Goal: Information Seeking & Learning: Learn about a topic

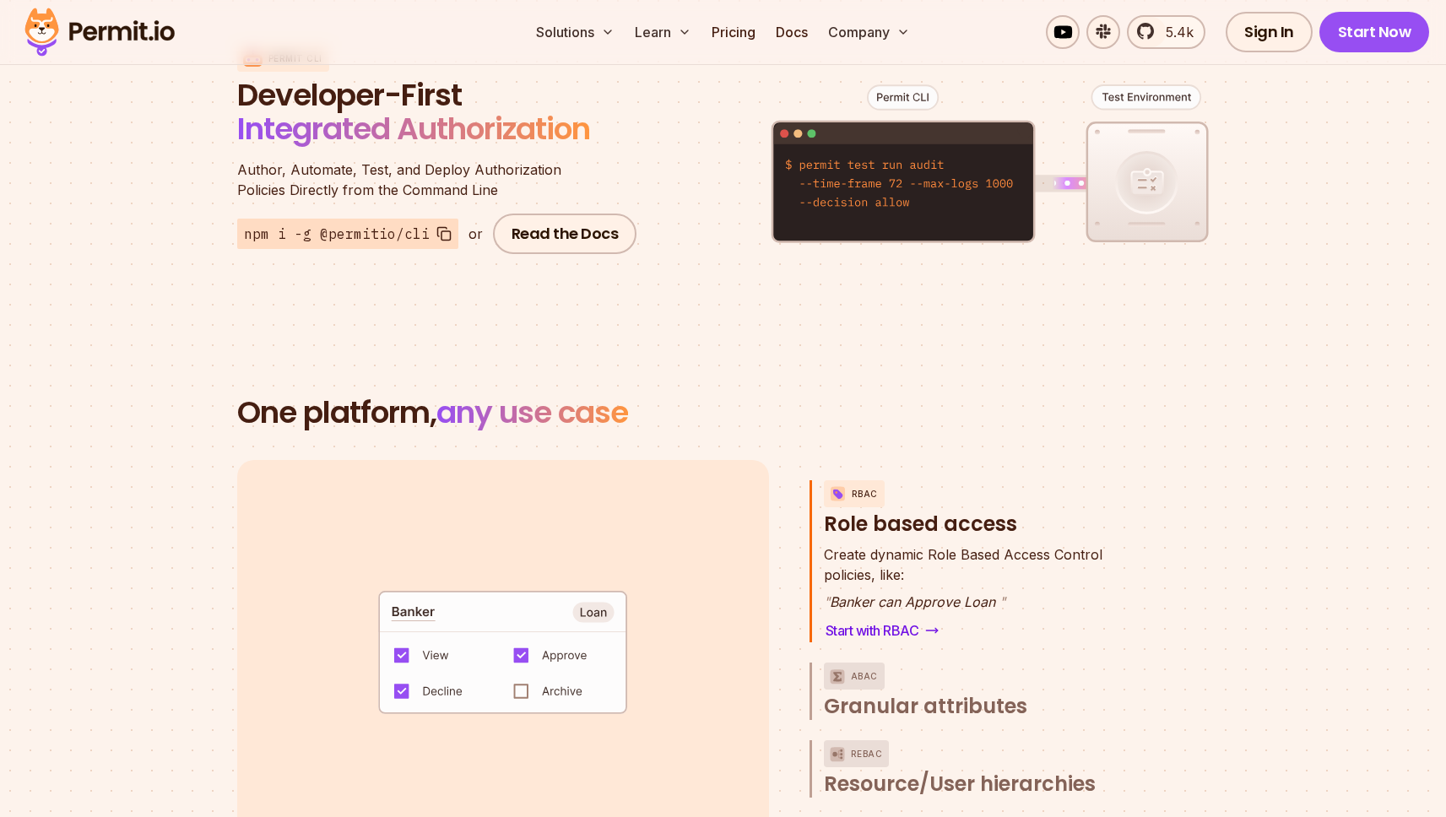
scroll to position [2168, 0]
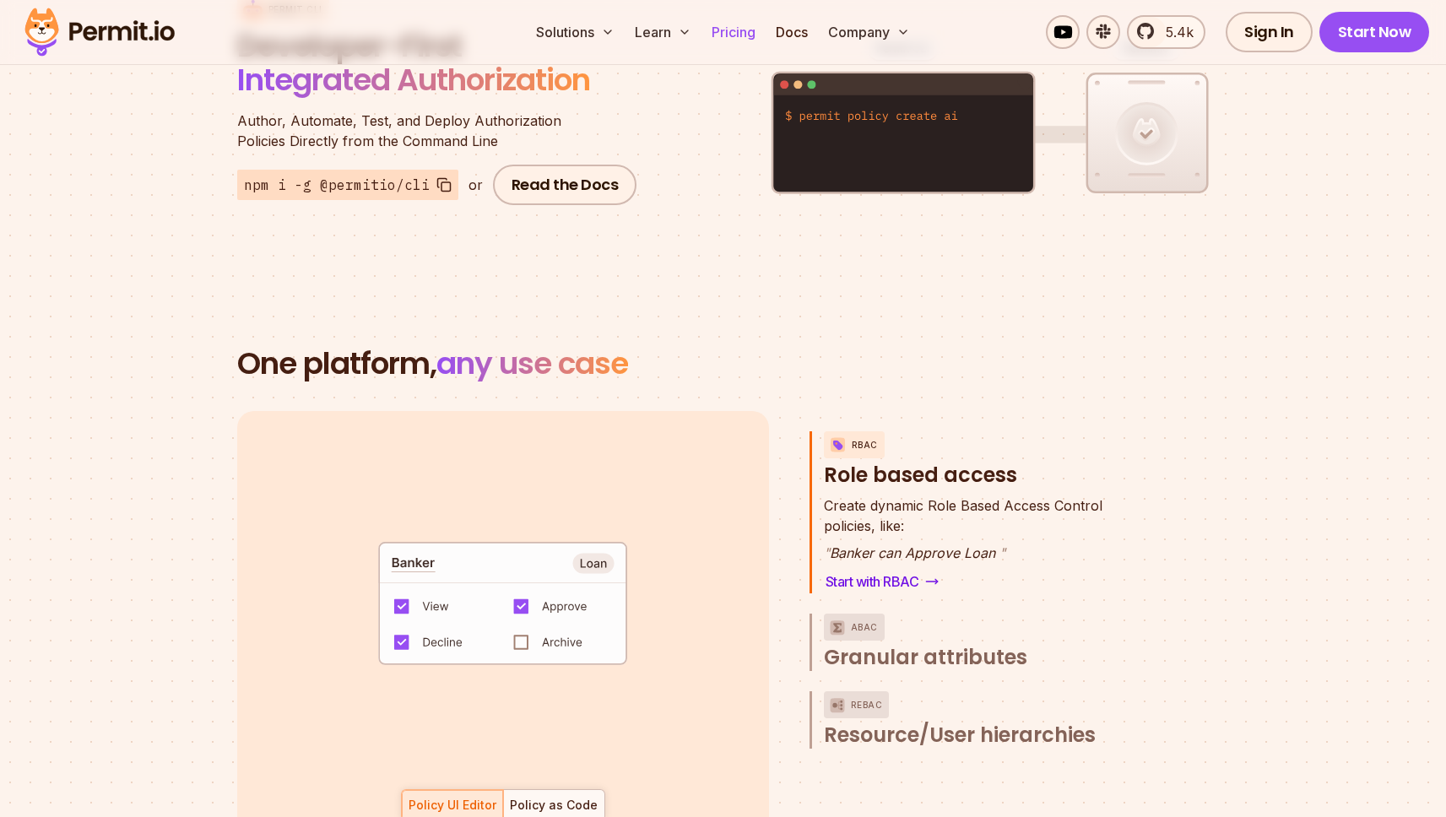
click at [749, 35] on link "Pricing" at bounding box center [733, 32] width 57 height 34
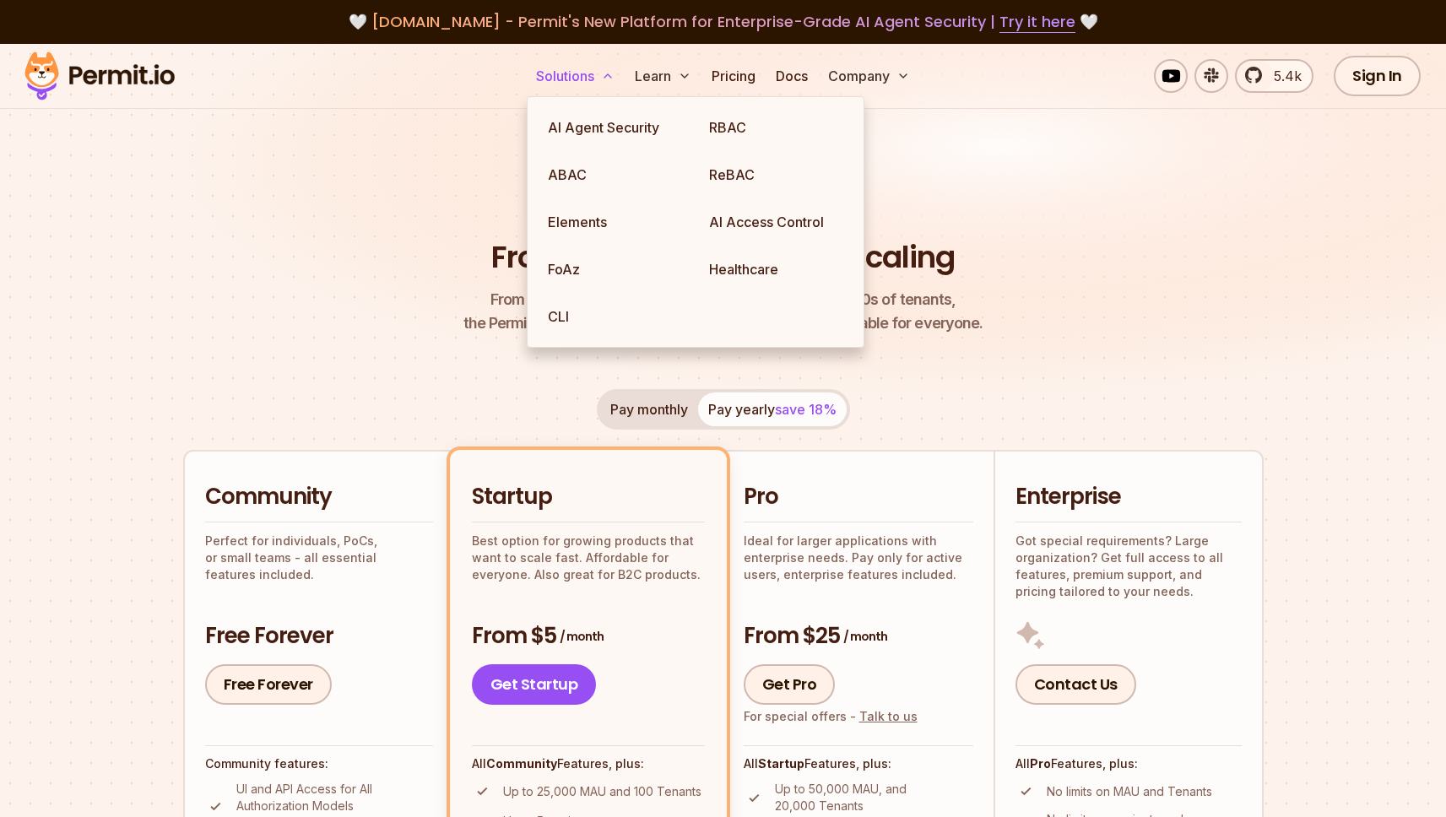
click at [568, 80] on button "Solutions" at bounding box center [575, 76] width 92 height 34
click at [763, 229] on link "AI Access Control" at bounding box center [775, 221] width 161 height 47
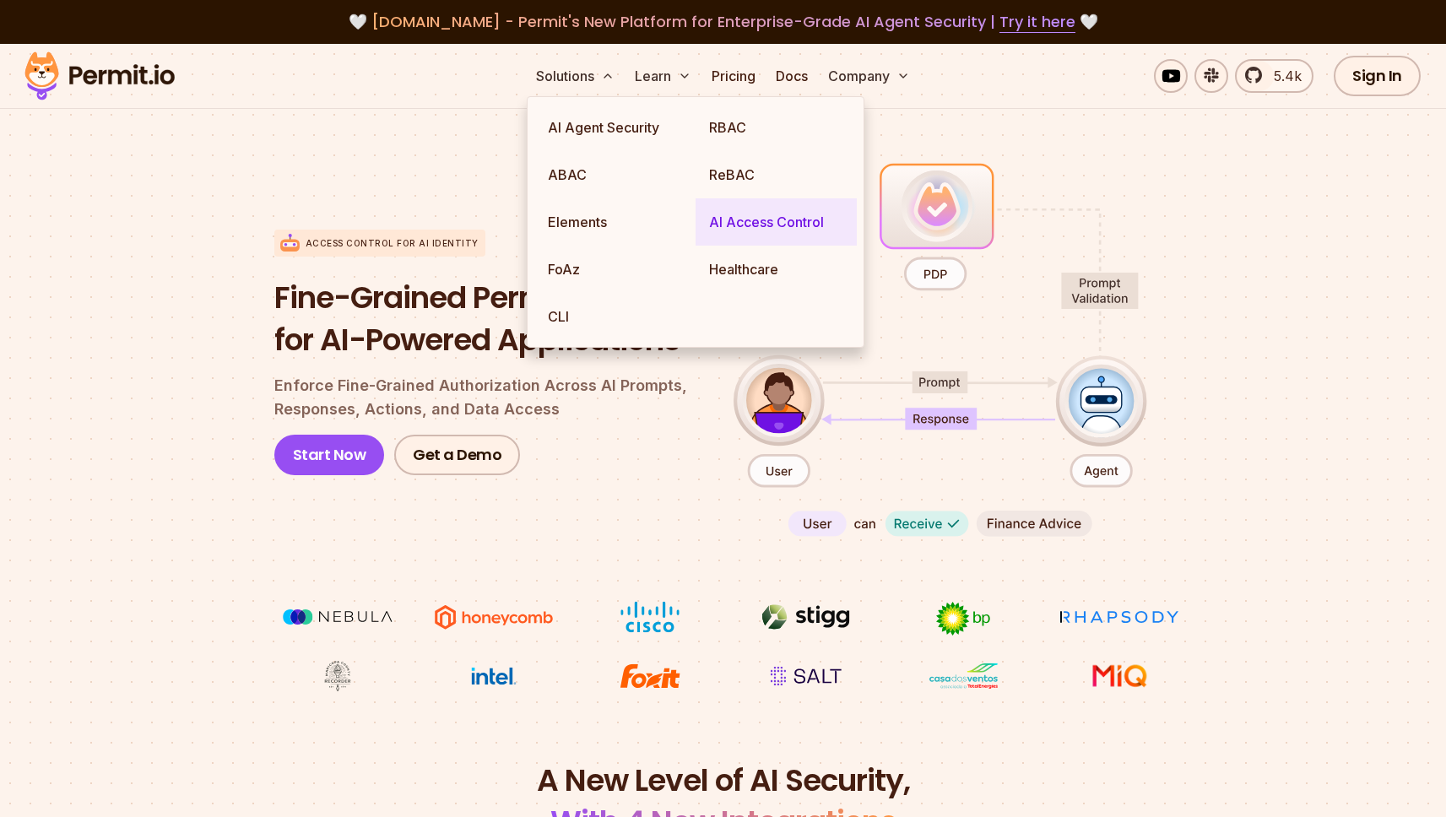
click at [792, 219] on link "AI Access Control" at bounding box center [775, 221] width 161 height 47
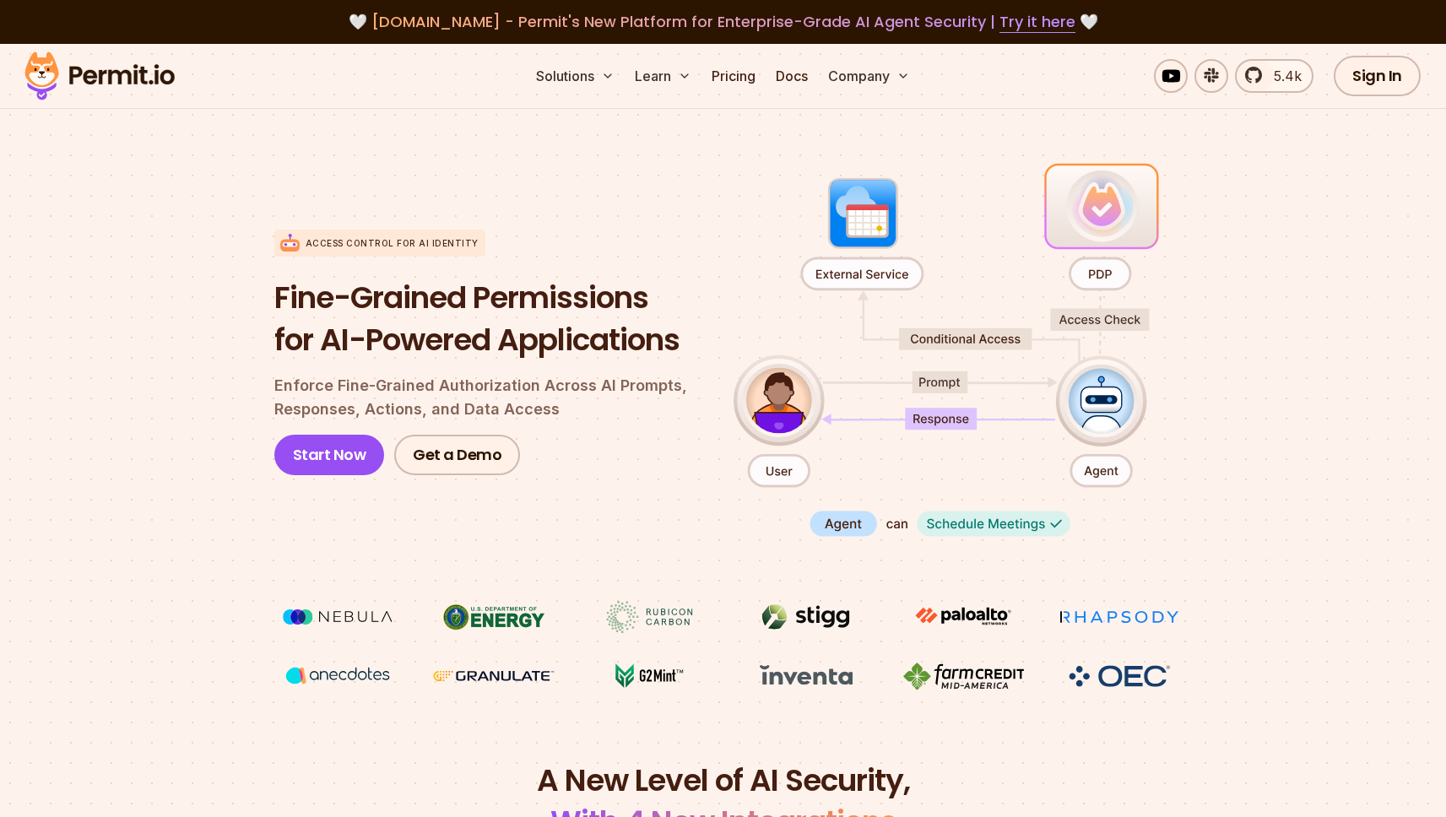
click at [890, 529] on div "Access control for AI Identity Fine-Grained Permissions for AI-Powered Applicat…" at bounding box center [723, 353] width 898 height 388
click at [894, 526] on div "Access control for AI Identity Fine-Grained Permissions for AI-Powered Applicat…" at bounding box center [723, 353] width 898 height 388
click at [1045, 529] on div "Access control for AI Identity Fine-Grained Permissions for AI-Powered Applicat…" at bounding box center [723, 353] width 898 height 388
click at [845, 528] on div "Access control for AI Identity Fine-Grained Permissions for AI-Powered Applicat…" at bounding box center [723, 353] width 898 height 388
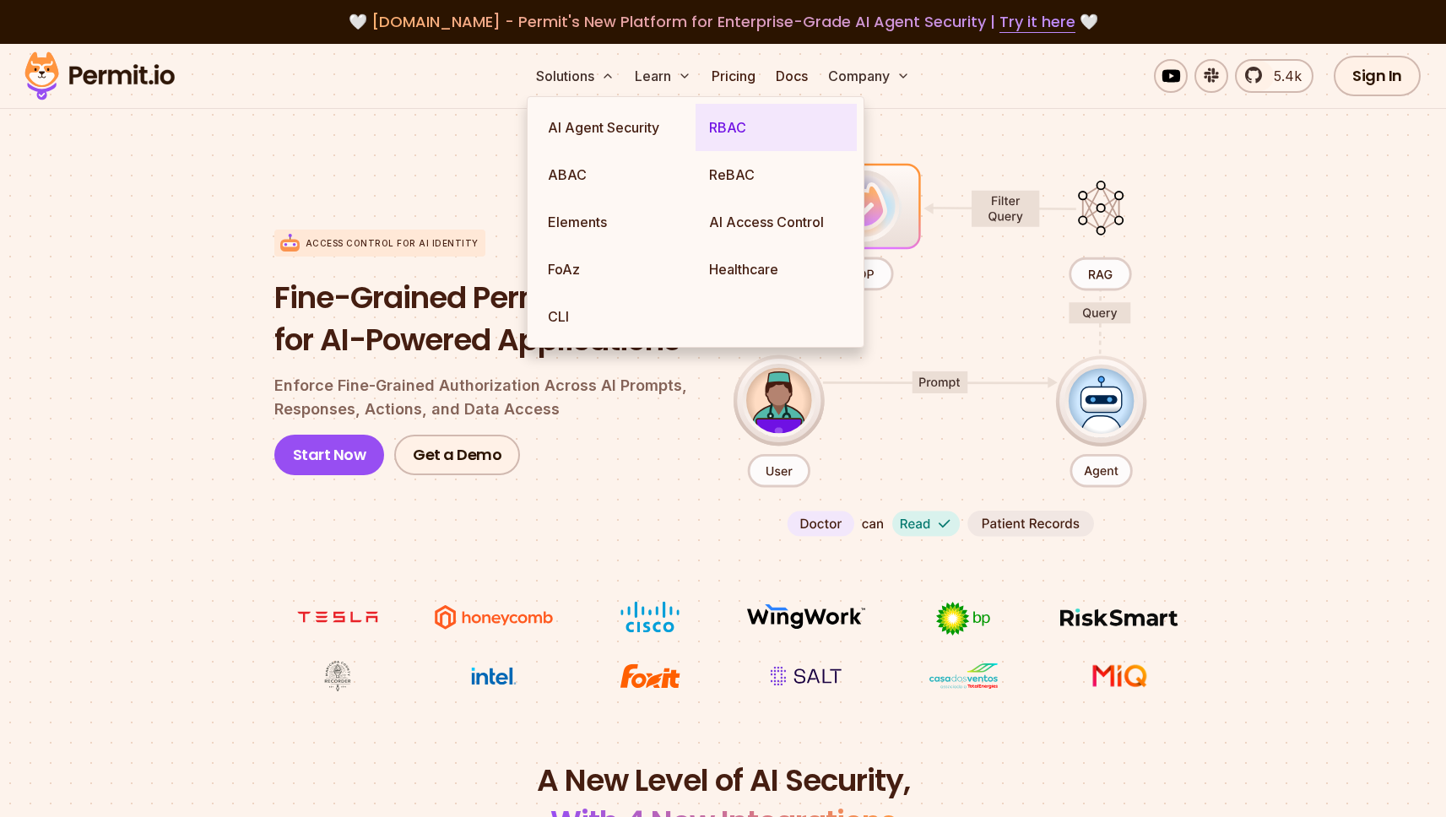
click at [742, 137] on link "RBAC" at bounding box center [775, 127] width 161 height 47
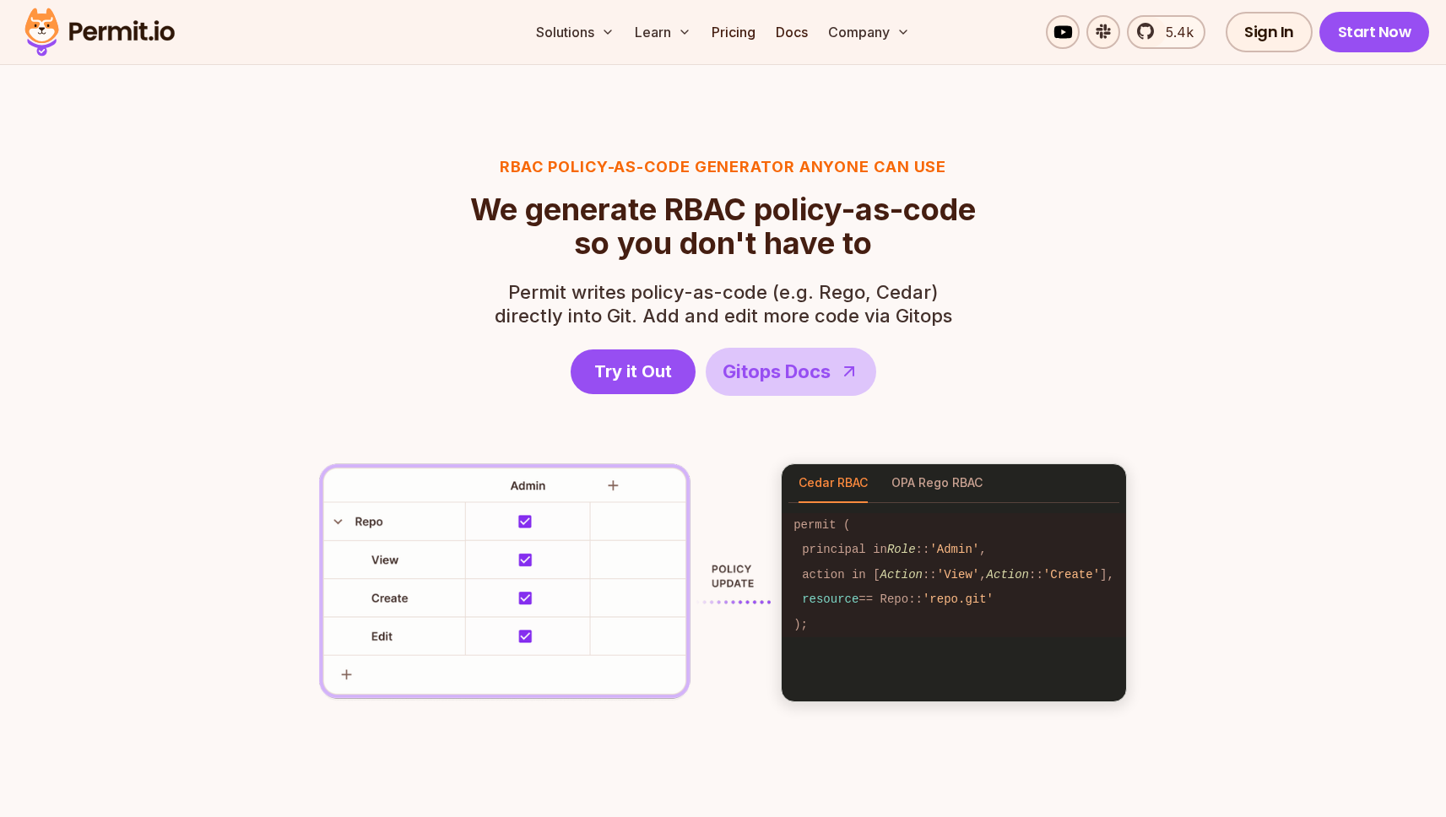
scroll to position [2248, 0]
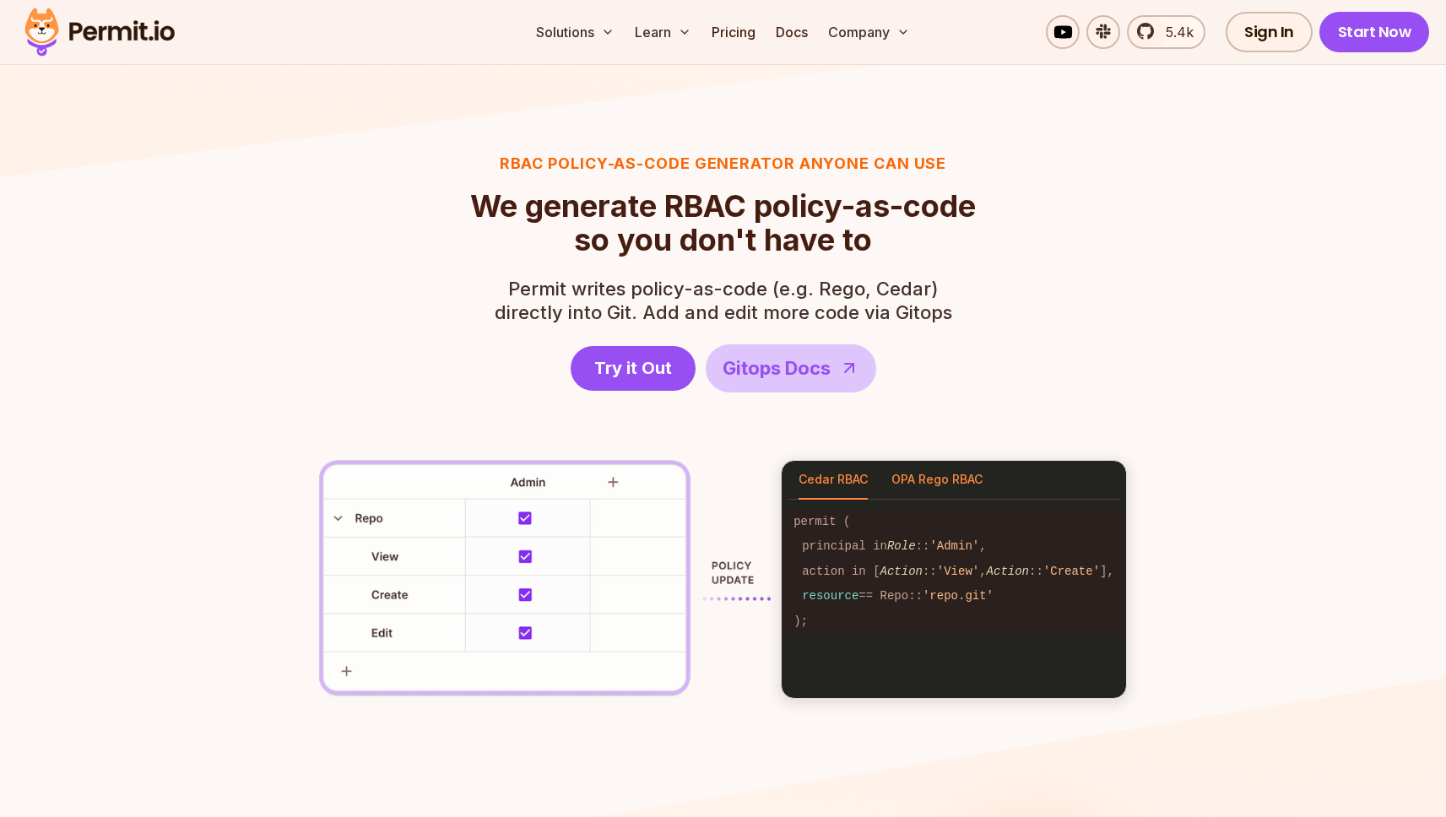
click at [932, 486] on button "OPA Rego RBAC" at bounding box center [936, 480] width 91 height 39
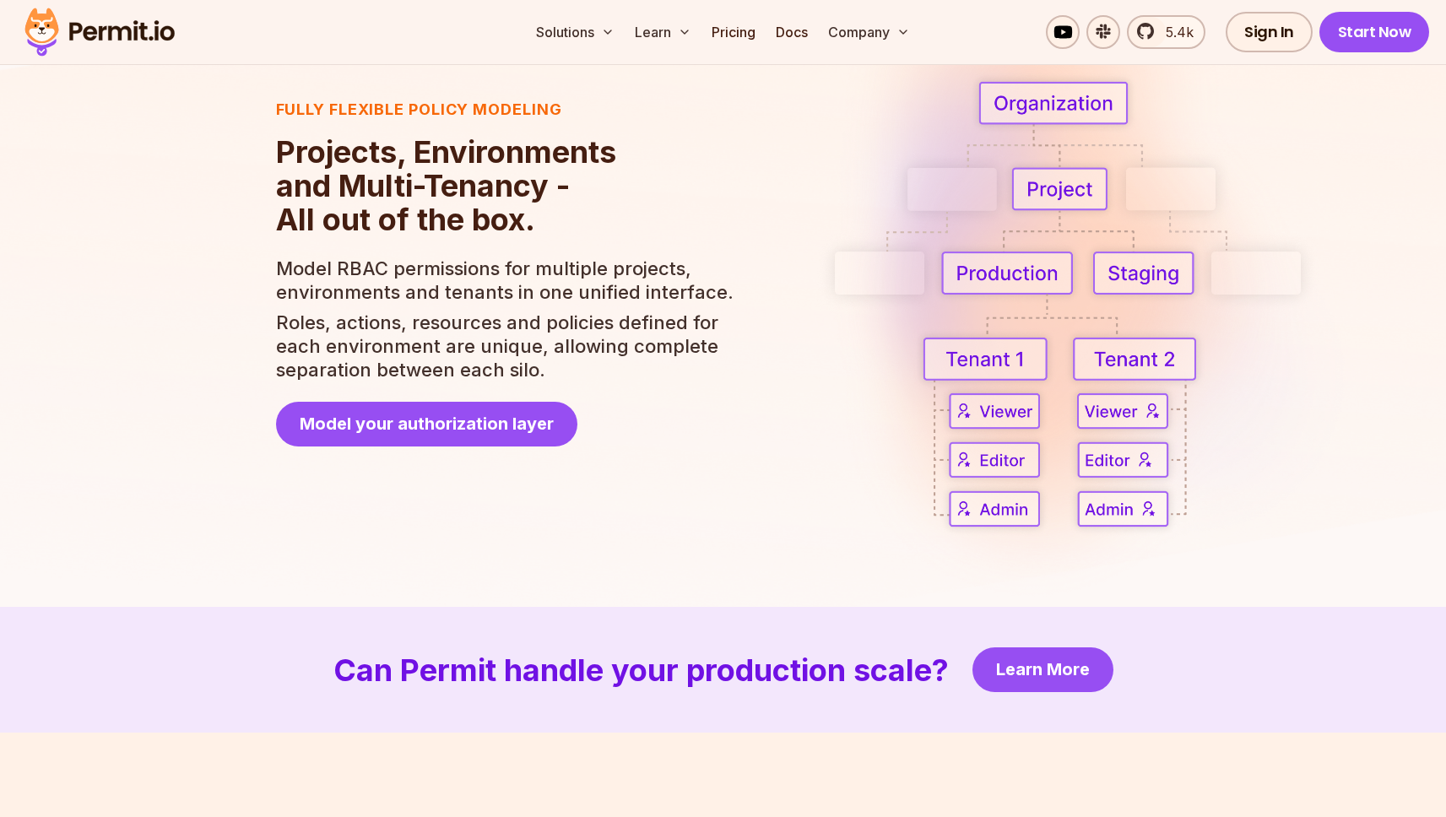
scroll to position [3141, 0]
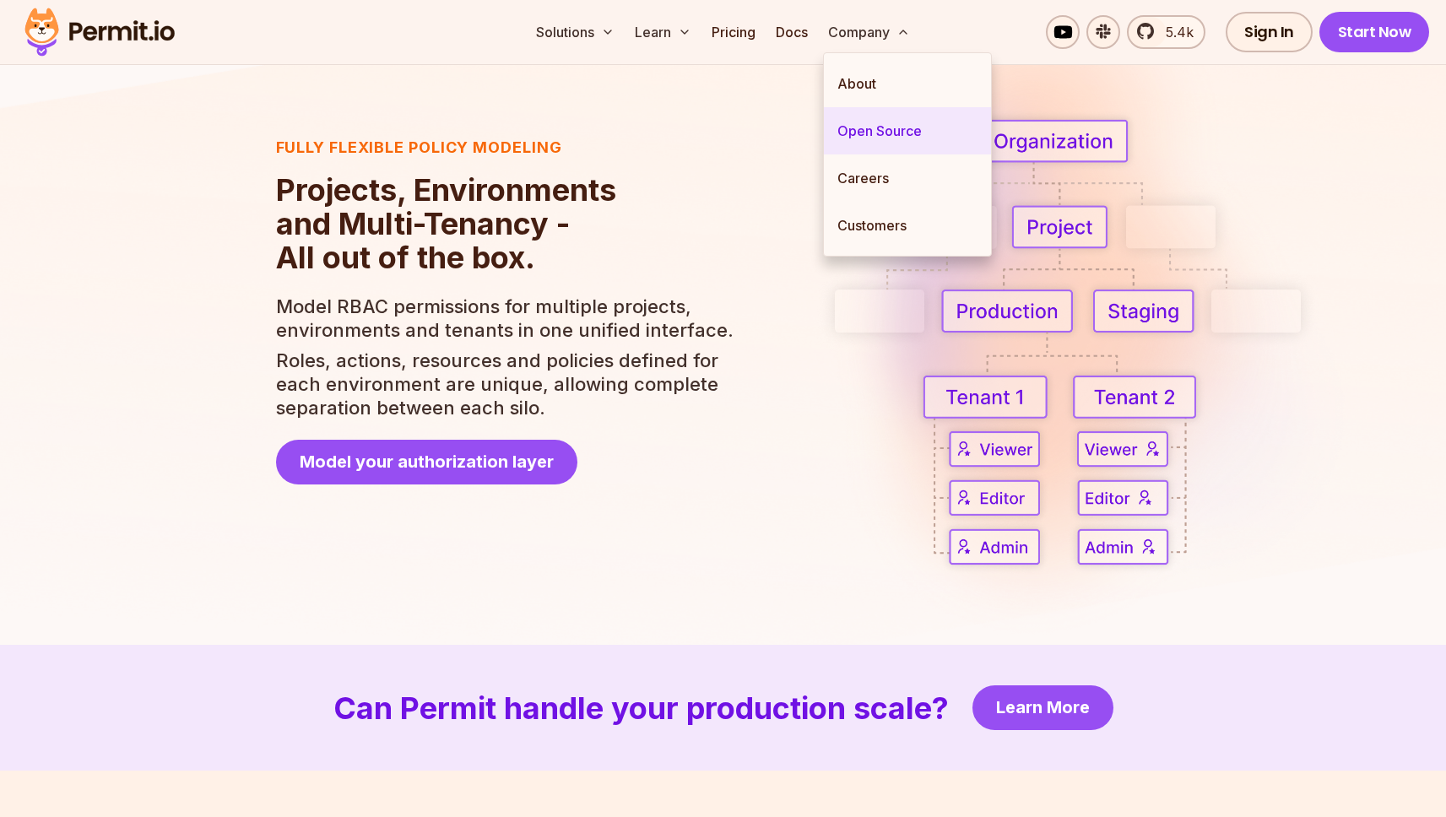
click at [889, 131] on link "Open Source" at bounding box center [907, 130] width 167 height 47
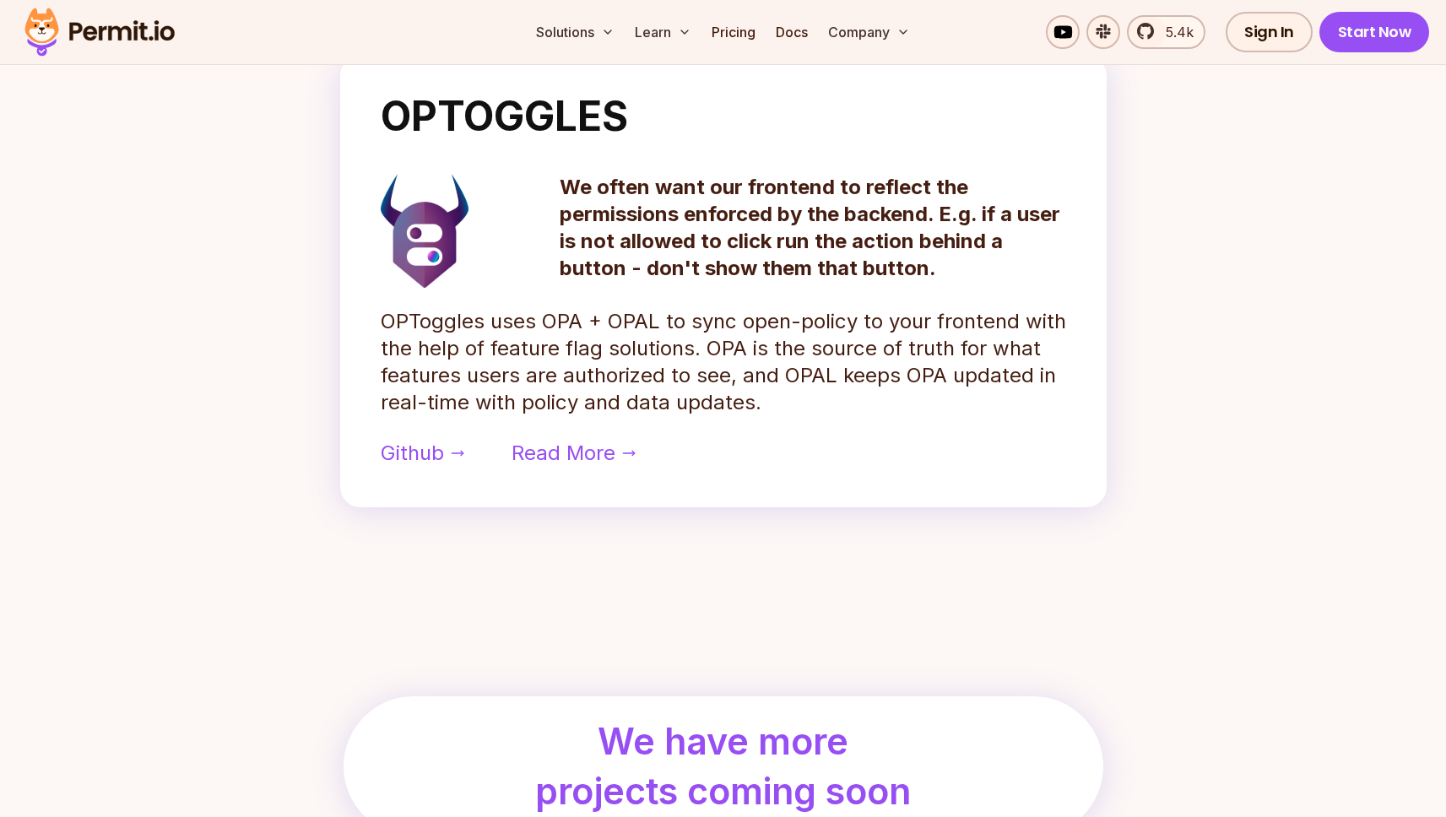
scroll to position [1412, 0]
click at [593, 453] on span "Read More" at bounding box center [563, 453] width 104 height 27
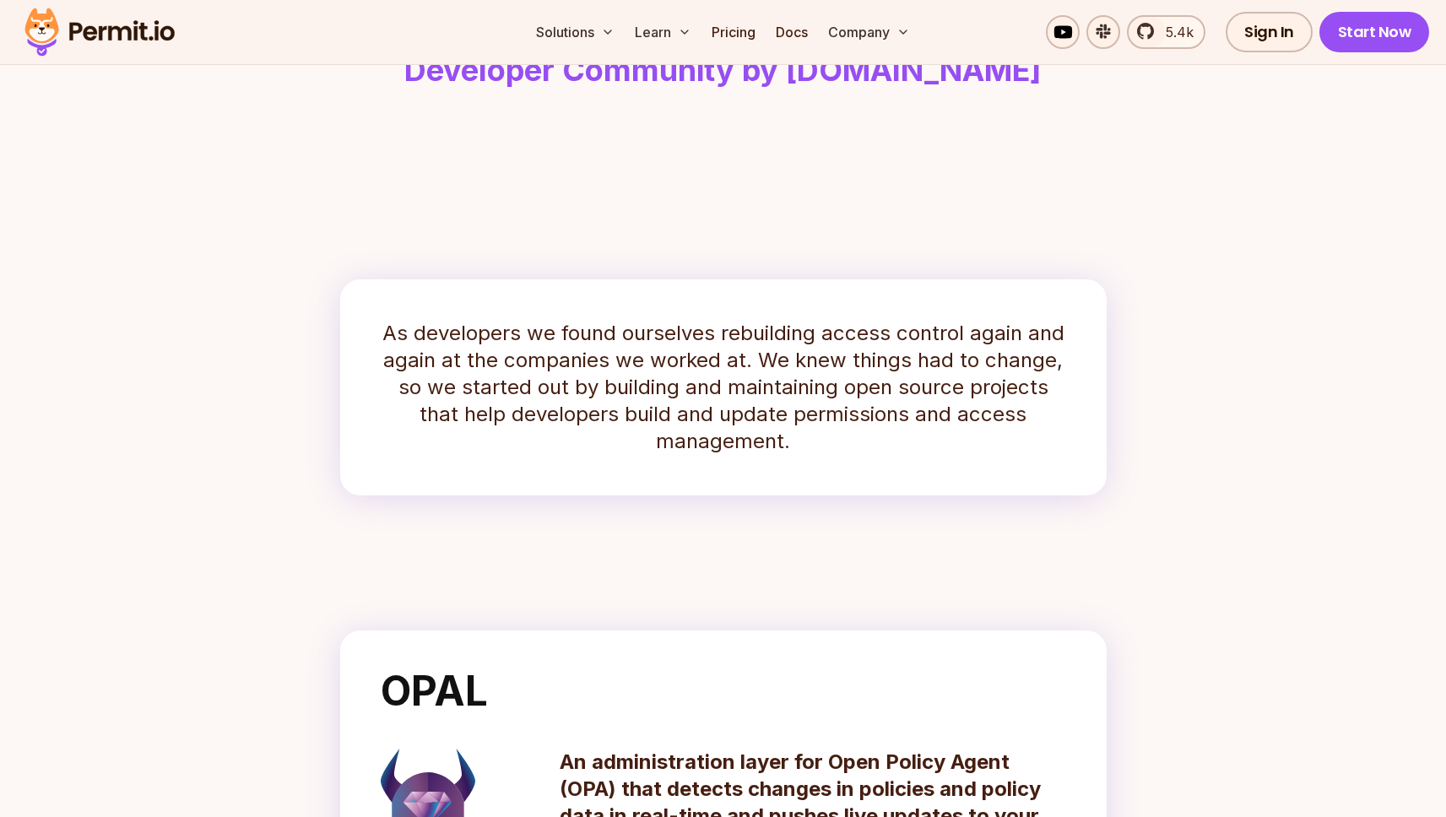
scroll to position [0, 0]
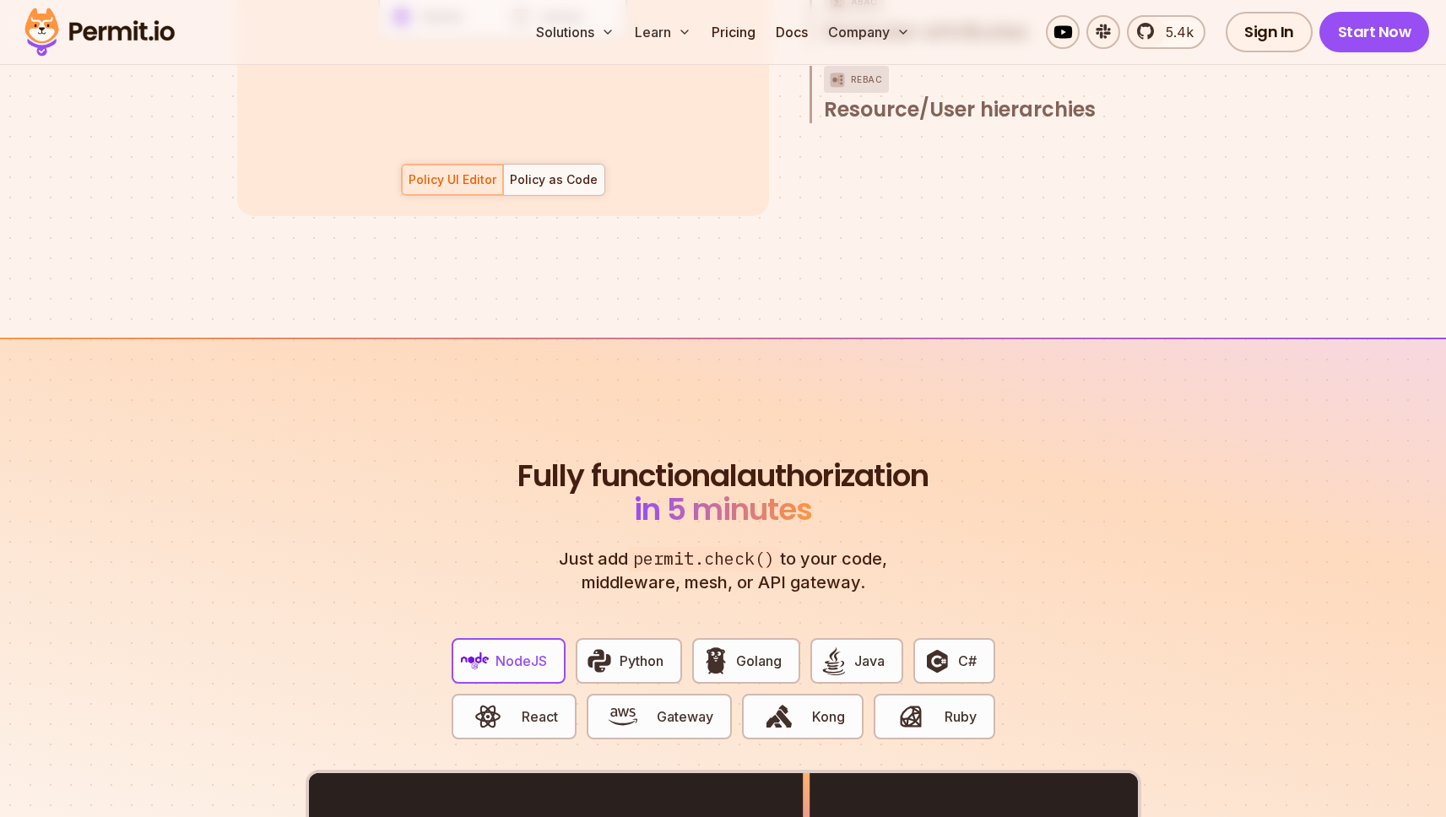
scroll to position [3353, 0]
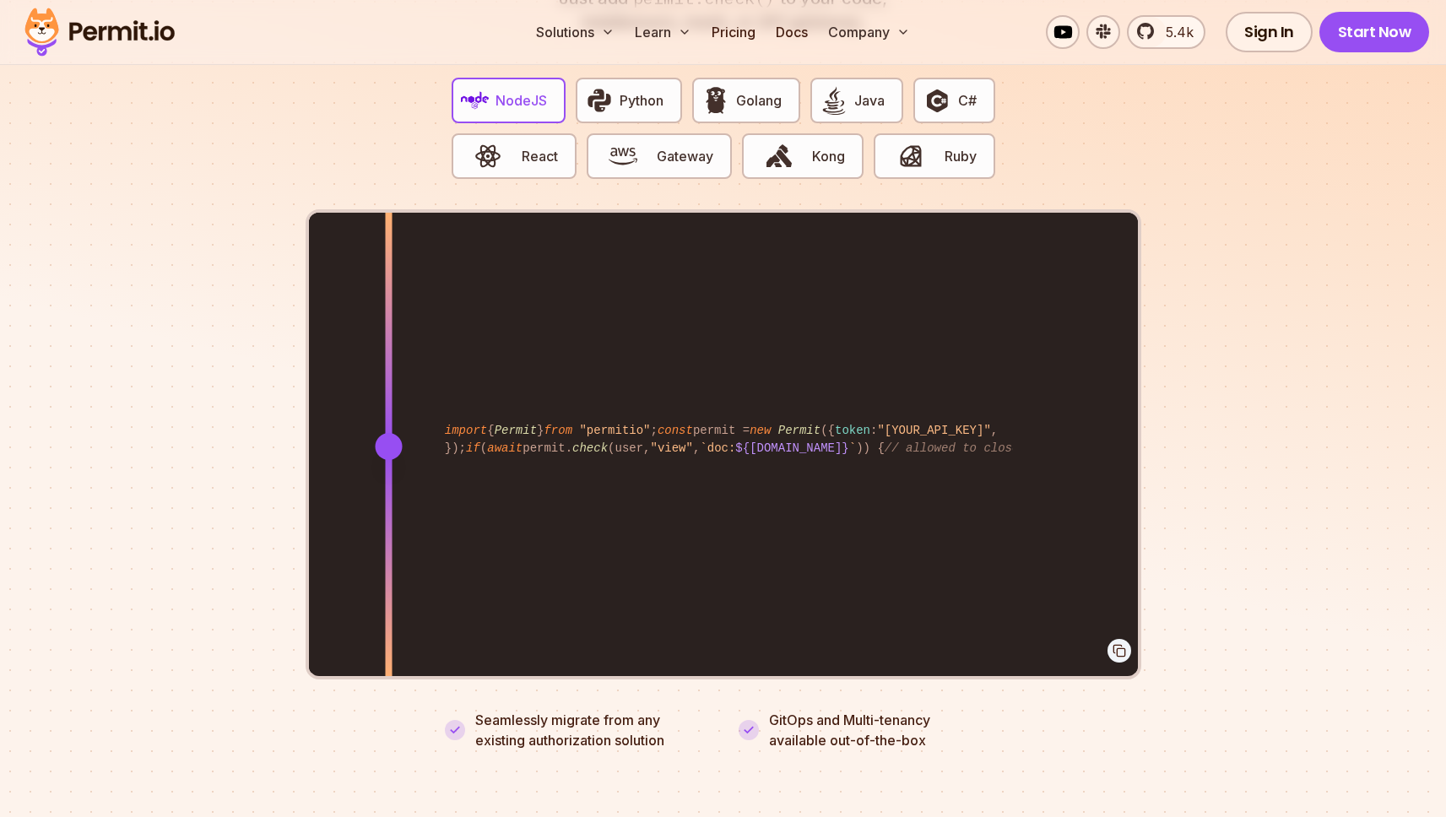
drag, startPoint x: 808, startPoint y: 424, endPoint x: 388, endPoint y: 460, distance: 421.0
click at [388, 460] on div at bounding box center [388, 446] width 7 height 466
click at [709, 452] on div "import { Permit } from "permitio" ; const permit = new Permit ({ token : "[YOUR…" at bounding box center [723, 446] width 829 height 466
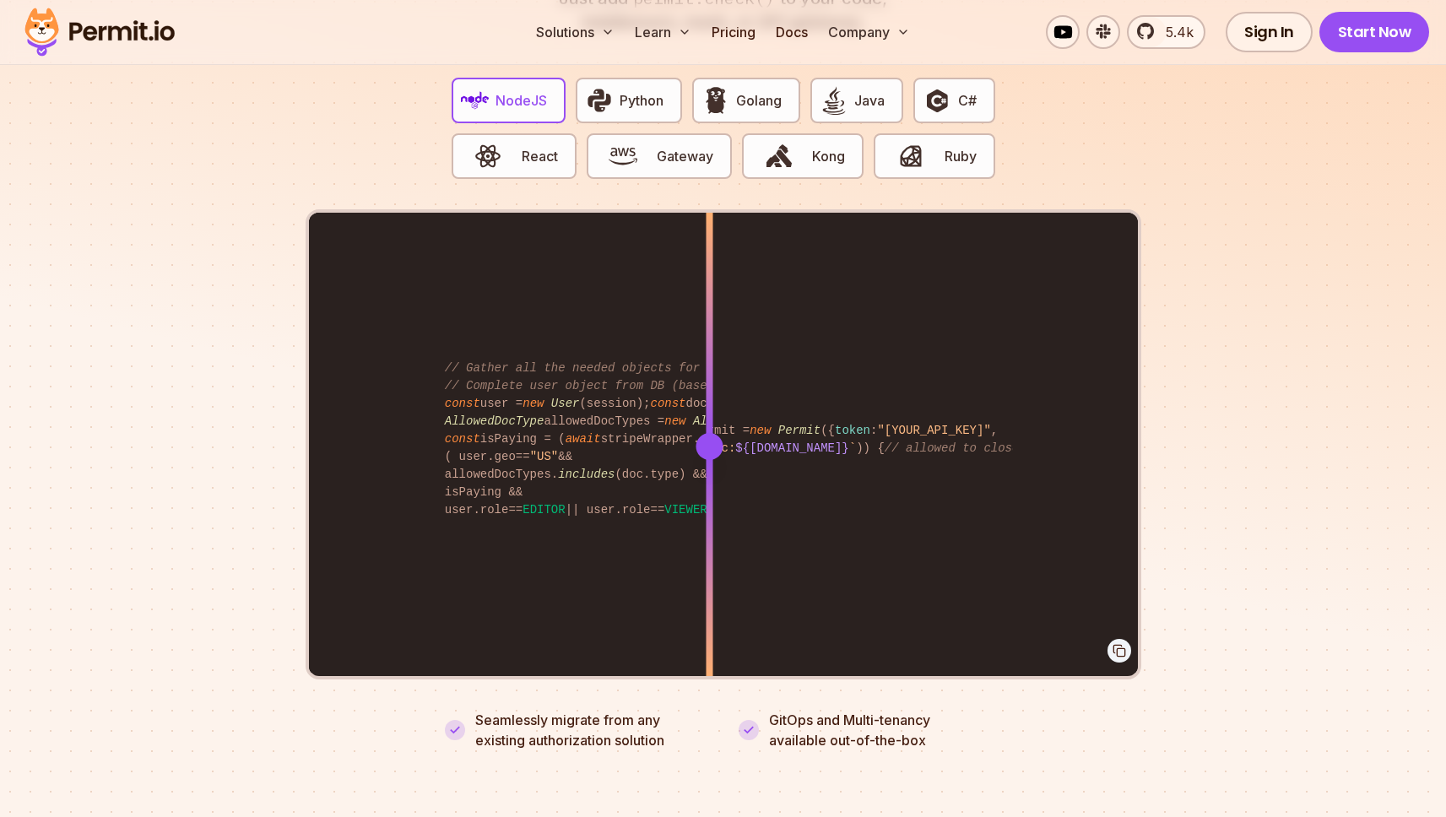
click at [709, 452] on div at bounding box center [708, 562] width 7 height 233
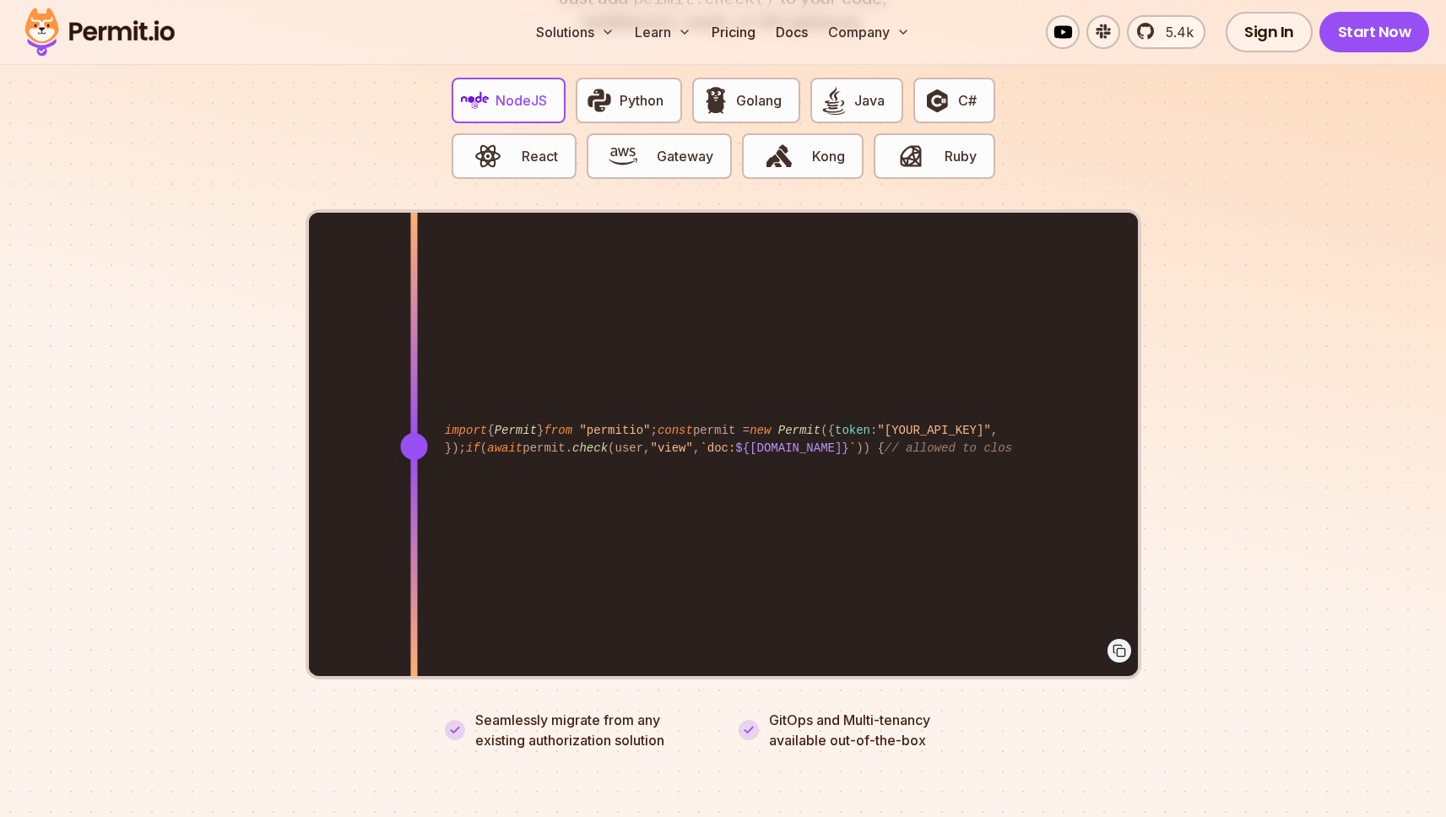
drag, startPoint x: 708, startPoint y: 428, endPoint x: 413, endPoint y: 416, distance: 294.7
click at [413, 433] on div at bounding box center [413, 446] width 27 height 27
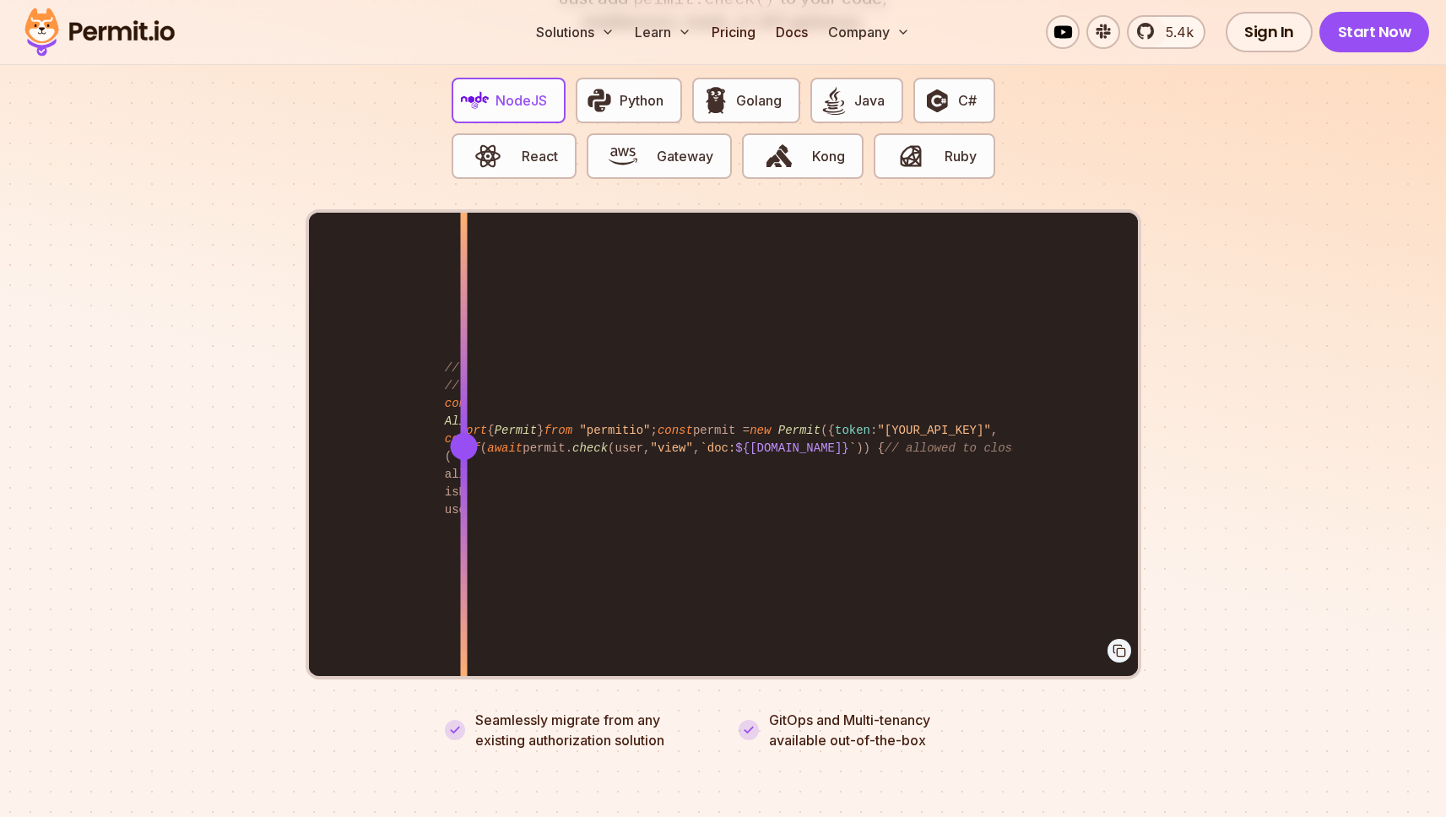
drag, startPoint x: 413, startPoint y: 416, endPoint x: 463, endPoint y: 478, distance: 79.9
click at [463, 478] on div at bounding box center [463, 446] width 7 height 466
click at [1263, 169] on section "Fully functional authorization in 5 minutes Just add permit.check() to your cod…" at bounding box center [723, 304] width 1446 height 1054
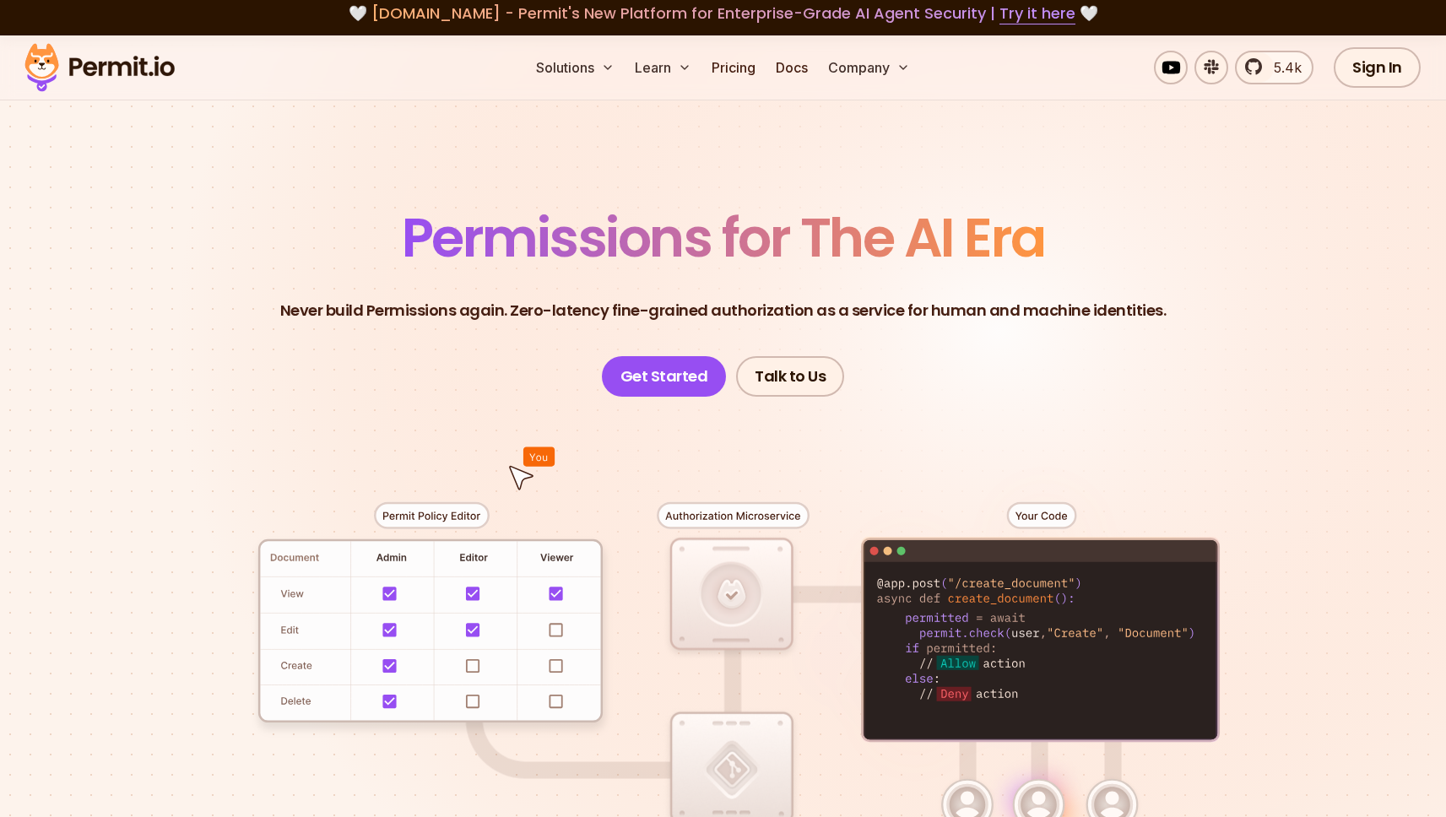
scroll to position [0, 0]
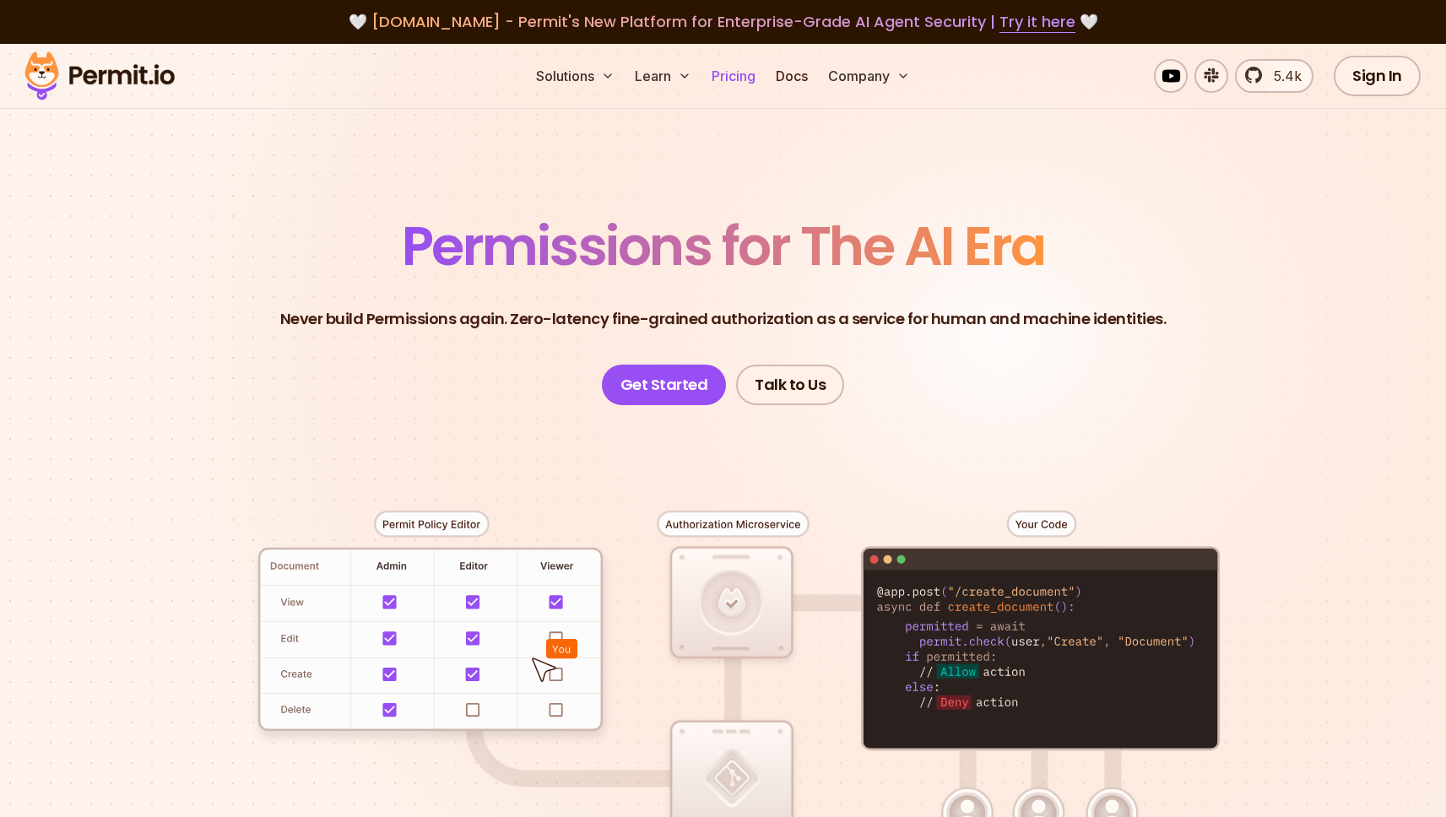
click at [747, 78] on link "Pricing" at bounding box center [733, 76] width 57 height 34
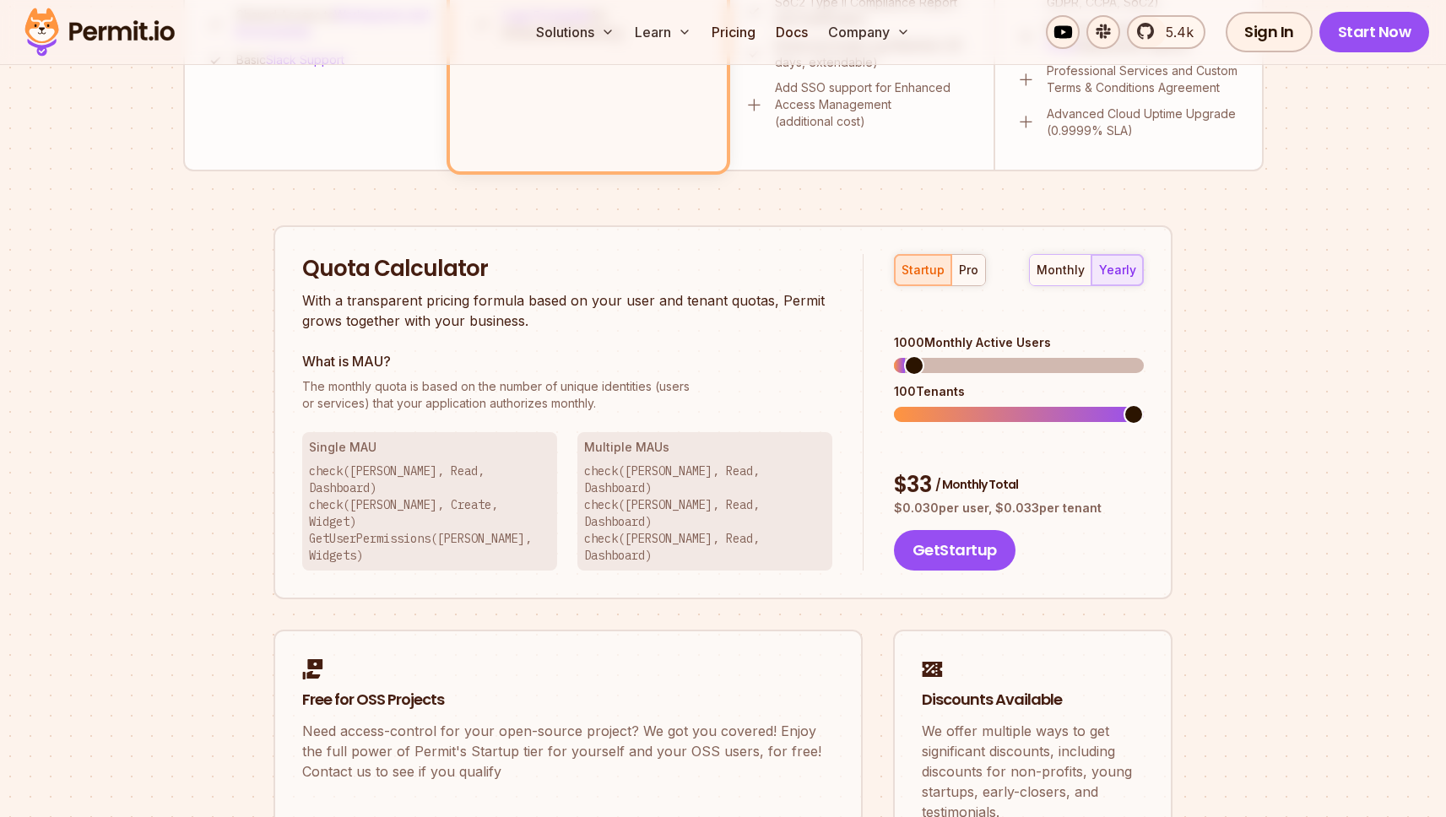
scroll to position [920, 0]
click at [1143, 365] on span at bounding box center [1133, 364] width 20 height 20
click at [1143, 403] on span at bounding box center [1133, 413] width 20 height 20
click at [970, 280] on button "pro" at bounding box center [968, 268] width 34 height 30
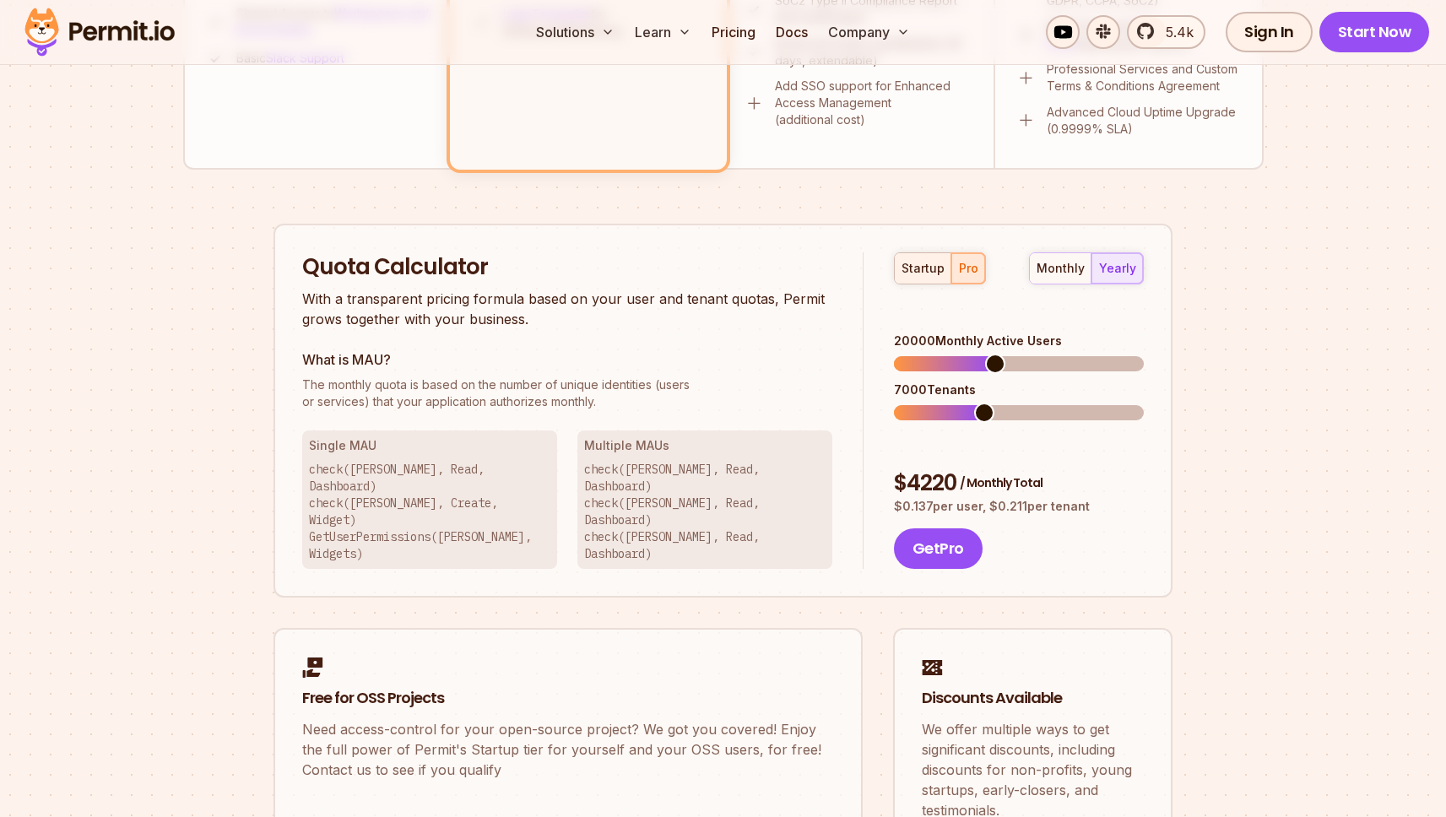
click at [930, 273] on div "startup" at bounding box center [922, 268] width 43 height 17
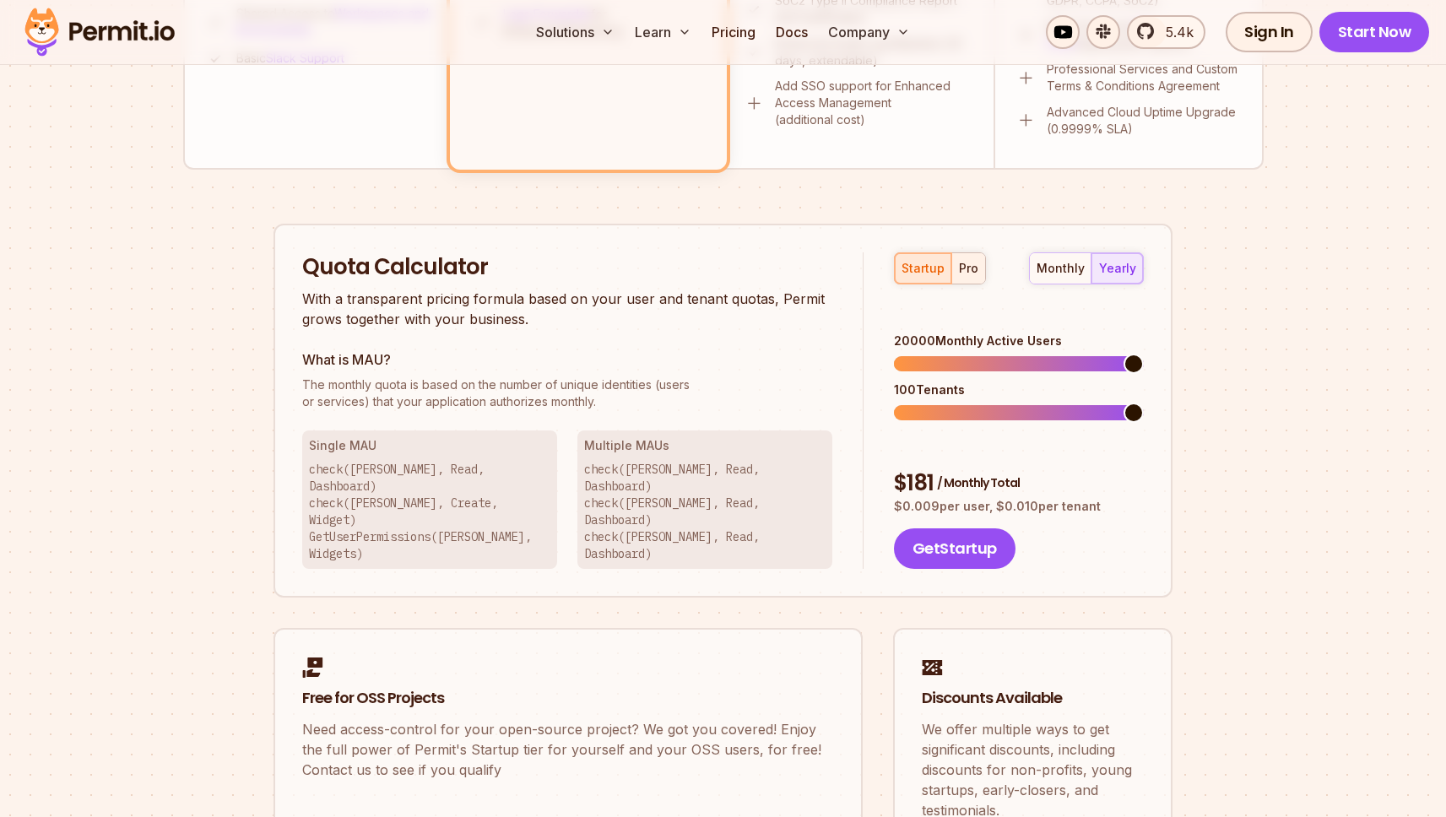
click at [968, 273] on div "pro" at bounding box center [968, 268] width 19 height 17
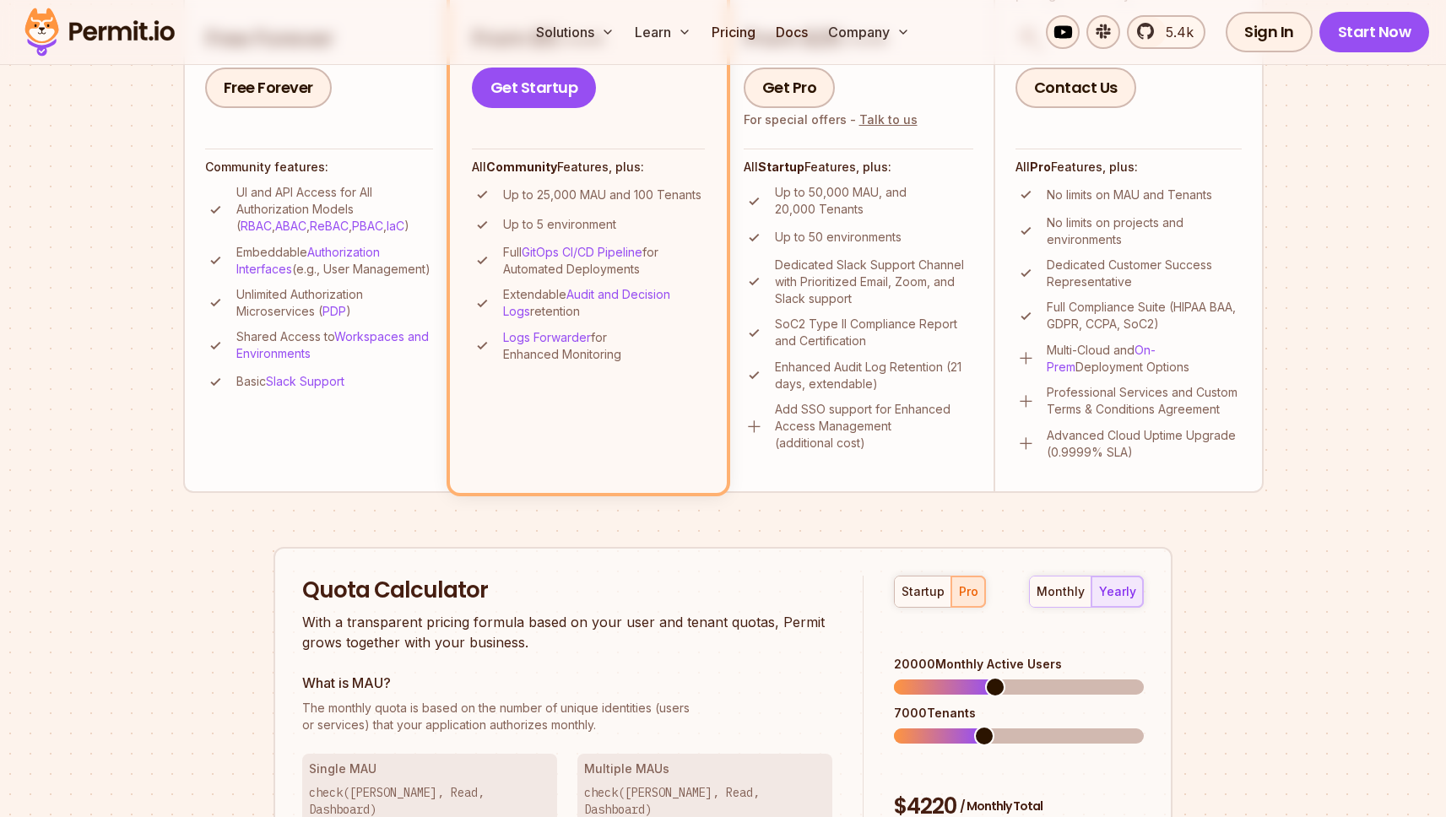
scroll to position [577, 0]
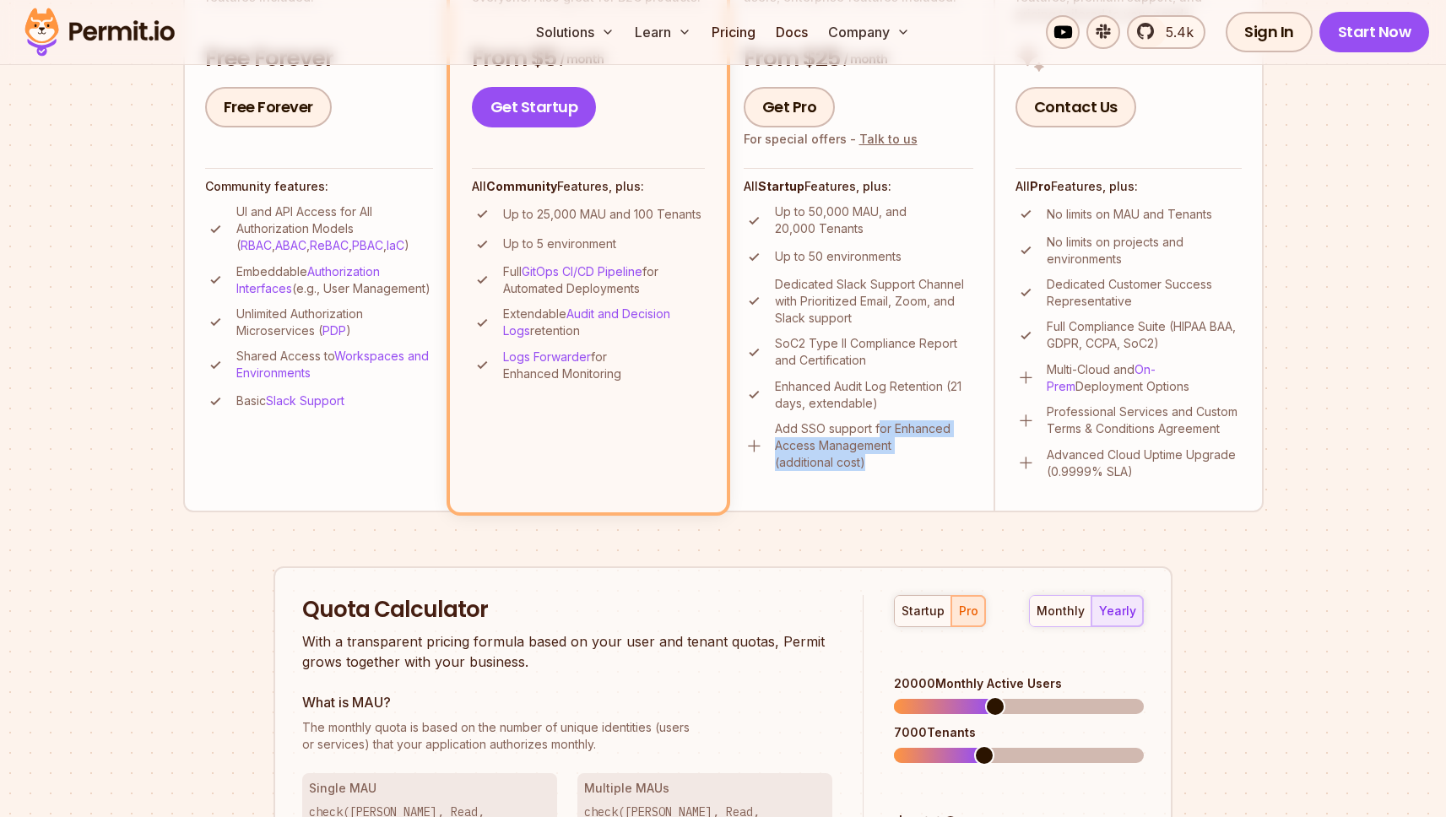
drag, startPoint x: 878, startPoint y: 434, endPoint x: 874, endPoint y: 487, distance: 53.3
click at [874, 487] on li "Pro Ideal for larger applications with enterprise needs. Pay only for active us…" at bounding box center [858, 192] width 270 height 639
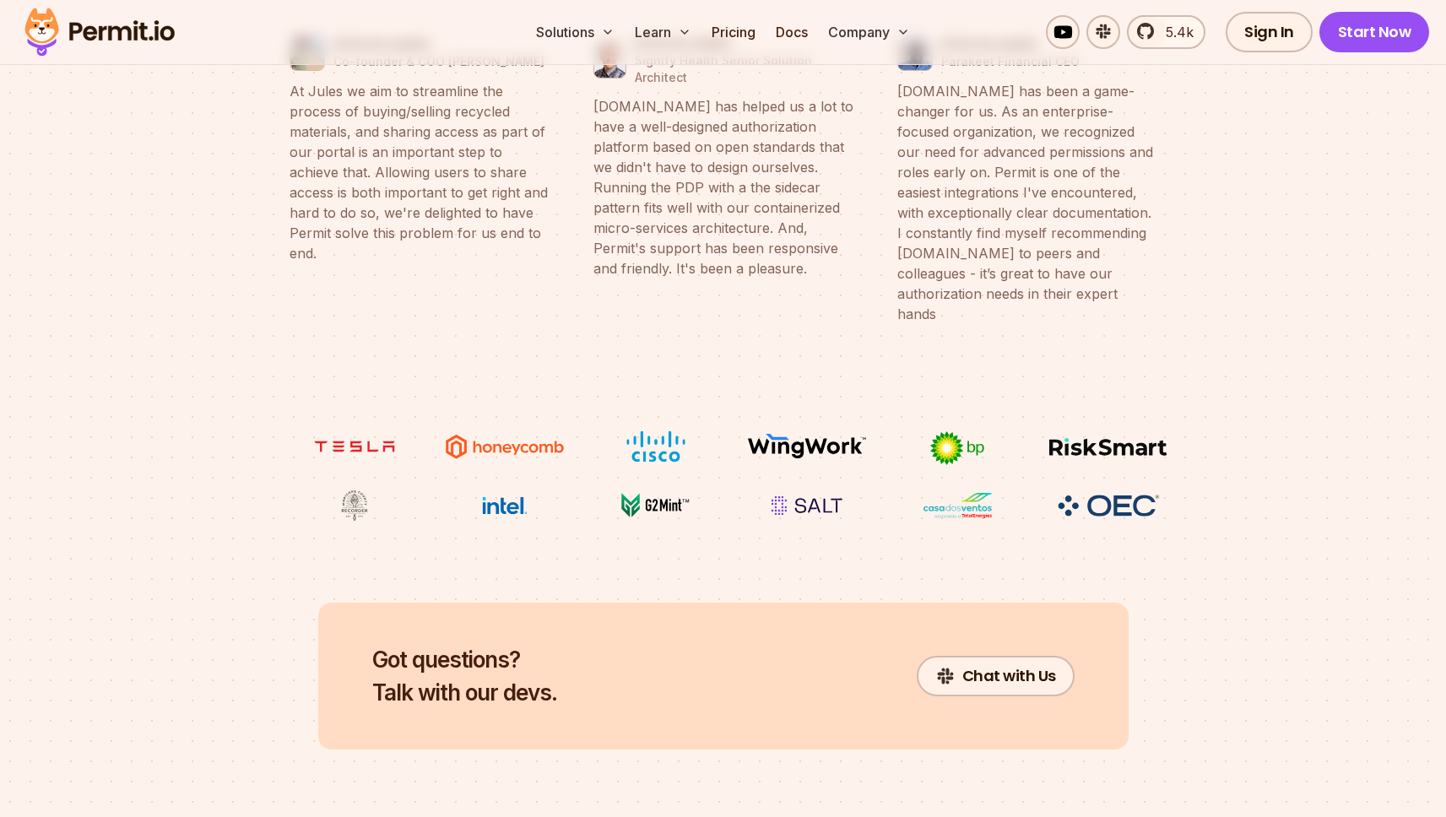
scroll to position [7169, 0]
